Goal: Task Accomplishment & Management: Complete application form

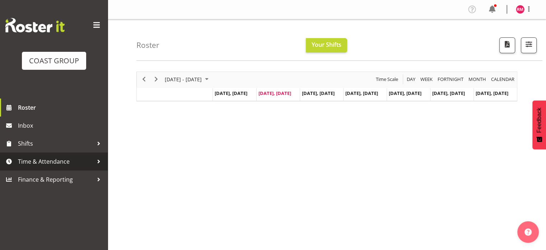
click at [58, 166] on span "Time & Attendance" at bounding box center [55, 161] width 75 height 11
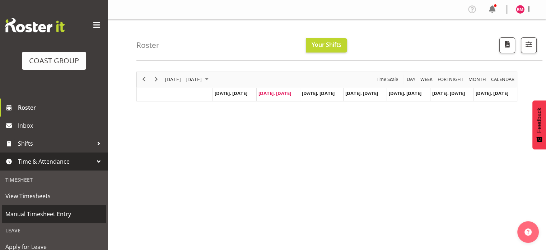
click at [54, 211] on span "Manual Timesheet Entry" at bounding box center [53, 213] width 97 height 11
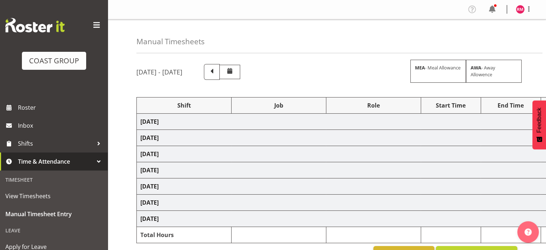
select select "62215"
select select "9477"
select select "62215"
select select "9477"
select select "62215"
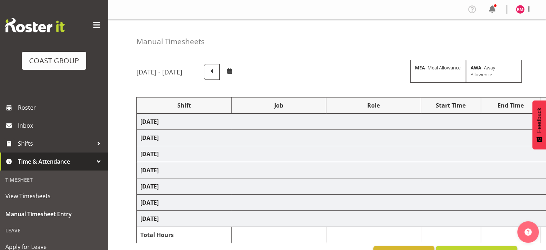
select select "9477"
select select "62215"
select select "9477"
select select "62215"
select select "9477"
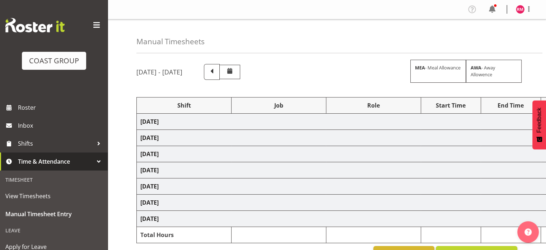
select select "62215"
select select "9477"
select select "7"
select select "45"
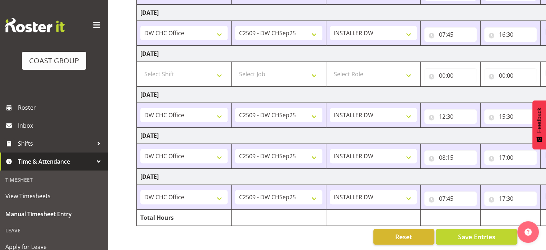
scroll to position [0, 93]
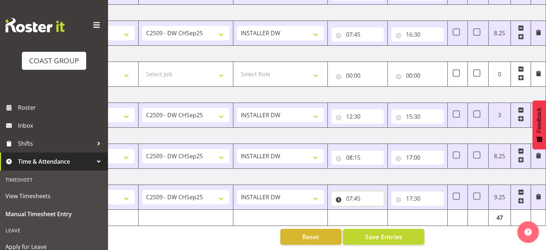
click at [365, 191] on input "07:45" at bounding box center [358, 198] width 52 height 14
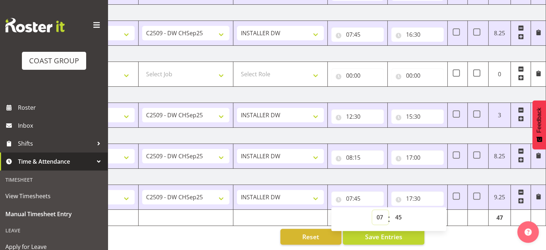
click at [378, 210] on select "00 01 02 03 04 05 06 07 08 09 10 11 12 13 14 15 16 17 18 19 20 21 22 23" at bounding box center [381, 217] width 16 height 14
select select "8"
click at [373, 210] on select "00 01 02 03 04 05 06 07 08 09 10 11 12 13 14 15 16 17 18 19 20 21 22 23" at bounding box center [381, 217] width 16 height 14
type input "08:45"
click at [401, 214] on select "00 01 02 03 04 05 06 07 08 09 10 11 12 13 14 15 16 17 18 19 20 21 22 23 24 25 2…" at bounding box center [399, 217] width 16 height 14
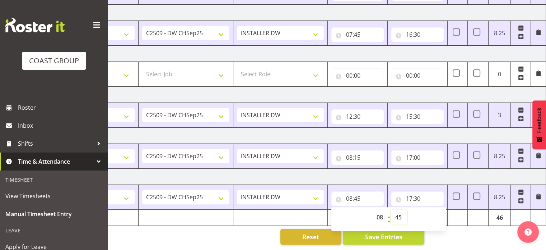
select select "0"
click at [391, 210] on select "00 01 02 03 04 05 06 07 08 09 10 11 12 13 14 15 16 17 18 19 20 21 22 23 24 25 2…" at bounding box center [399, 217] width 16 height 14
type input "08:00"
click at [453, 233] on div "Manual Timesheets [DATE] - [DATE] MEA - Meal Allowance AWA - Away Allowence Shi…" at bounding box center [327, 39] width 439 height 421
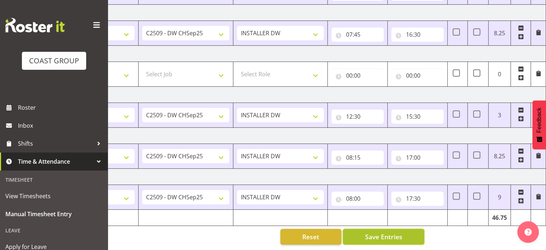
click at [378, 237] on button "Save Entries" at bounding box center [384, 236] width 82 height 16
click at [362, 113] on input "12:30" at bounding box center [358, 116] width 52 height 14
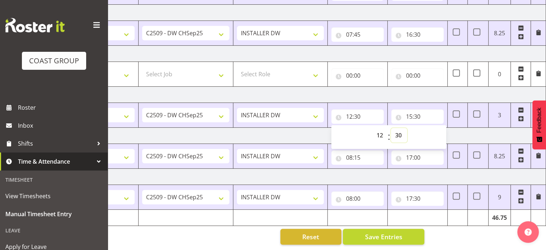
click at [395, 131] on select "00 01 02 03 04 05 06 07 08 09 10 11 12 13 14 15 16 17 18 19 20 21 22 23 24 25 2…" at bounding box center [399, 135] width 16 height 14
select select "15"
click at [391, 128] on select "00 01 02 03 04 05 06 07 08 09 10 11 12 13 14 15 16 17 18 19 20 21 22 23 24 25 2…" at bounding box center [399, 135] width 16 height 14
type input "12:15"
click at [404, 228] on button "Save Entries" at bounding box center [384, 236] width 82 height 16
